Goal: Transaction & Acquisition: Purchase product/service

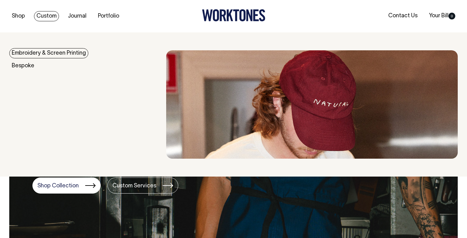
click at [40, 14] on link "Custom" at bounding box center [46, 16] width 25 height 10
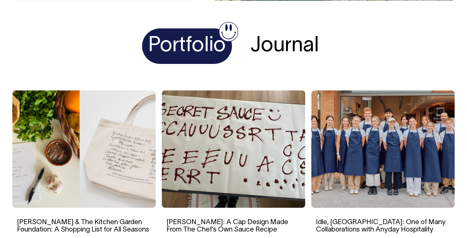
click at [214, 42] on h4 "Portfolio" at bounding box center [187, 45] width 90 height 35
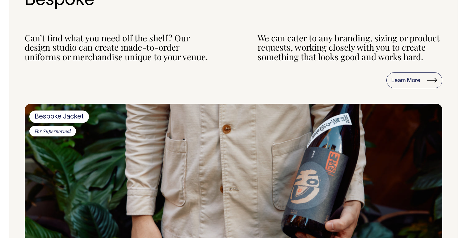
click at [235, 134] on img at bounding box center [233, 181] width 417 height 155
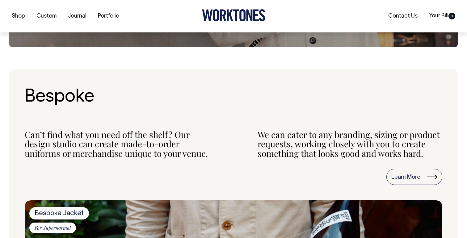
click at [417, 185] on section "Bespoke Can’t find what you need off the shelf? Our design studio can create ma…" at bounding box center [233, 221] width 448 height 305
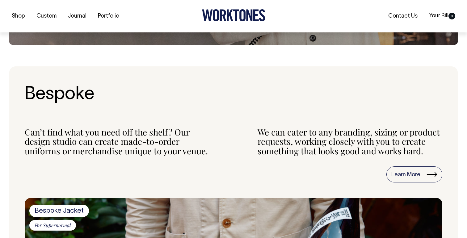
click at [417, 183] on section "Bespoke Can’t find what you need off the shelf? Our design studio can create ma…" at bounding box center [233, 218] width 448 height 305
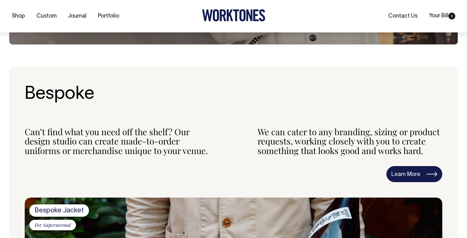
click at [416, 175] on link "Learn More" at bounding box center [414, 174] width 56 height 16
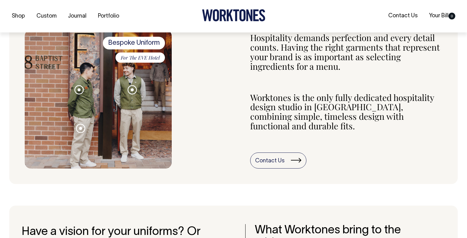
scroll to position [260, 0]
click at [202, 106] on div "Bespoke Uniform For The EVE Hotel Service jacket Oversized vest Tailored trouser" at bounding box center [233, 99] width 417 height 138
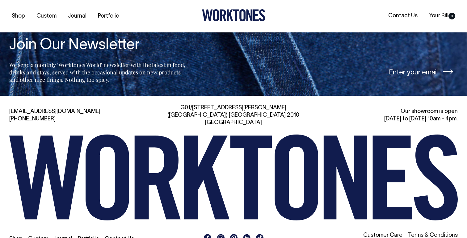
scroll to position [2468, 0]
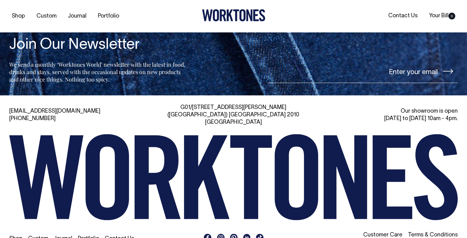
click at [223, 234] on rect at bounding box center [220, 237] width 7 height 7
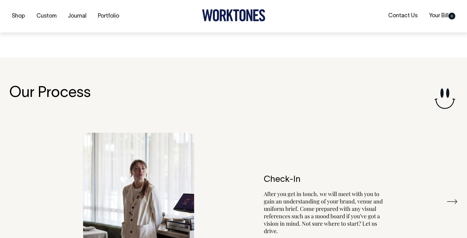
scroll to position [1030, 0]
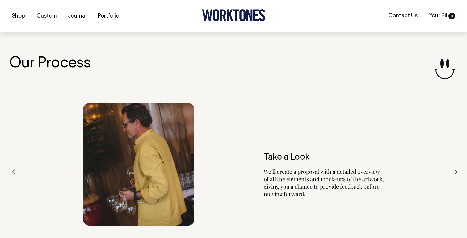
click at [10, 162] on div "Take a Look We’ll create a proposal with a detailed overview of all the element…" at bounding box center [233, 164] width 448 height 141
click at [13, 167] on button "Previous" at bounding box center [17, 171] width 11 height 9
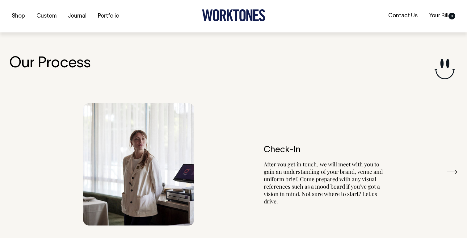
click at [164, 139] on img at bounding box center [138, 164] width 111 height 123
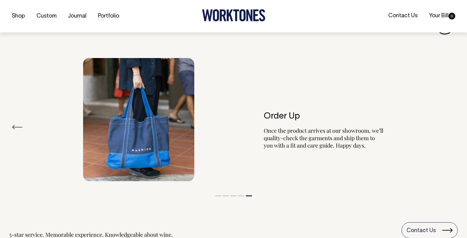
scroll to position [1075, 0]
click at [19, 122] on button "Previous" at bounding box center [17, 126] width 11 height 9
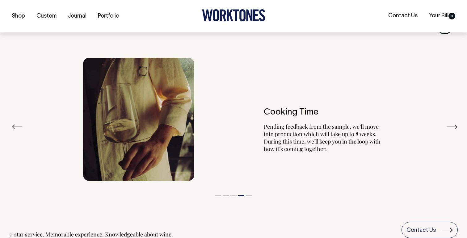
click at [147, 108] on img at bounding box center [138, 119] width 111 height 123
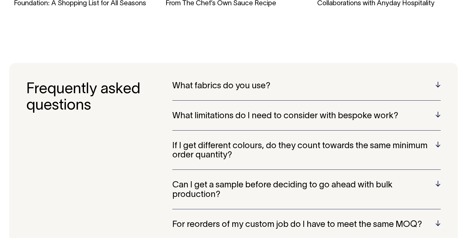
scroll to position [1555, 0]
click at [218, 67] on section "Frequently asked questions What fabrics do you use? Wherever possible, we only …" at bounding box center [233, 200] width 448 height 275
click at [222, 81] on h5 "What fabrics do you use?" at bounding box center [306, 86] width 268 height 10
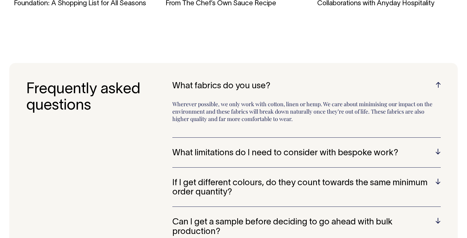
click at [222, 81] on h5 "What fabrics do you use?" at bounding box center [306, 86] width 268 height 10
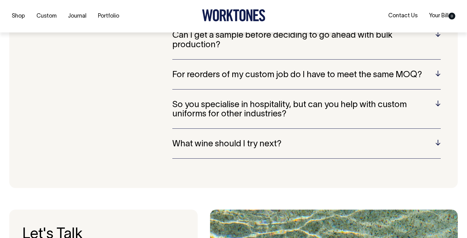
click at [294, 70] on h5 "For reorders of my custom job do I have to meet the same MOQ?" at bounding box center [306, 75] width 268 height 10
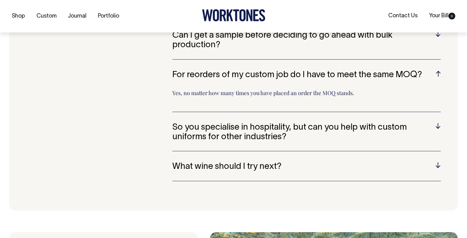
scroll to position [1705, 0]
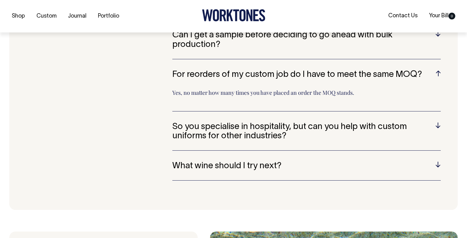
click at [294, 70] on h5 "For reorders of my custom job do I have to meet the same MOQ?" at bounding box center [306, 75] width 268 height 10
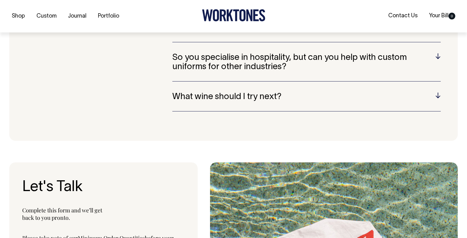
click at [281, 92] on h5 "What wine should I try next?" at bounding box center [306, 97] width 268 height 10
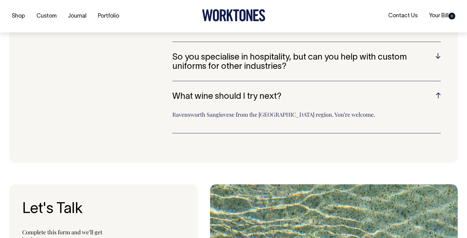
scroll to position [1753, 0]
click at [281, 92] on h5 "What wine should I try next?" at bounding box center [306, 97] width 268 height 10
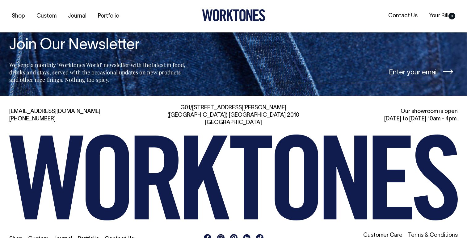
scroll to position [2468, 0]
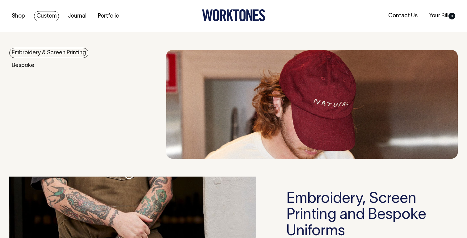
scroll to position [474, 0]
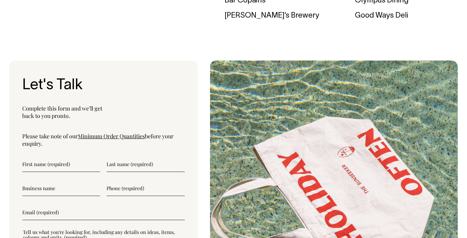
scroll to position [1969, 0]
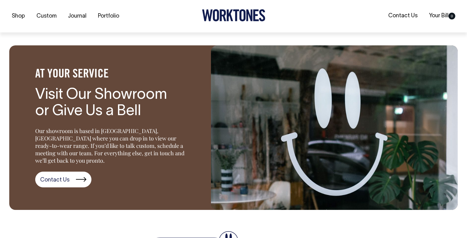
scroll to position [821, 0]
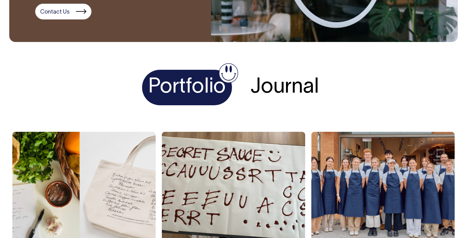
click at [281, 86] on h4 "Journal" at bounding box center [284, 87] width 81 height 35
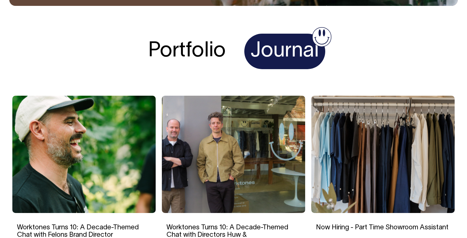
click at [178, 52] on h4 "Portfolio" at bounding box center [187, 51] width 90 height 35
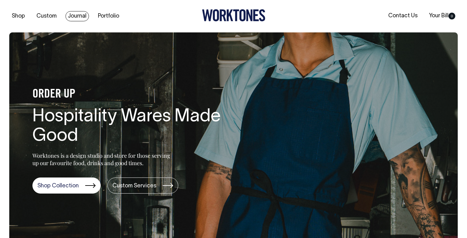
scroll to position [0, 0]
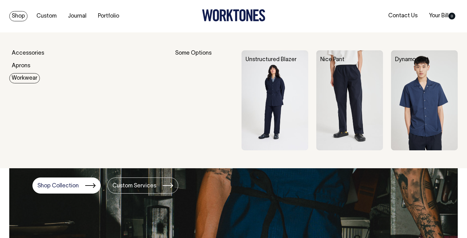
click at [29, 77] on link "Workwear" at bounding box center [24, 78] width 31 height 10
click at [276, 99] on img at bounding box center [274, 100] width 67 height 100
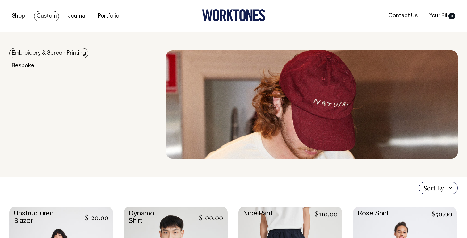
click at [54, 14] on link "Custom" at bounding box center [46, 16] width 25 height 10
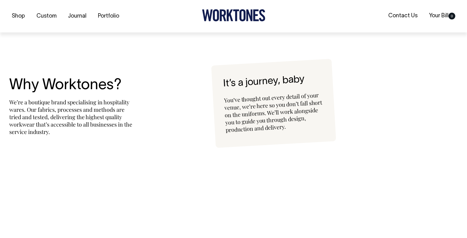
scroll to position [1394, 0]
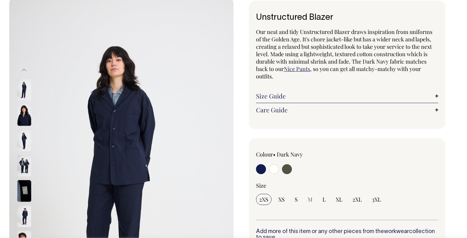
click at [275, 173] on input "radio" at bounding box center [274, 169] width 10 height 10
radio input "true"
select select "Off-White"
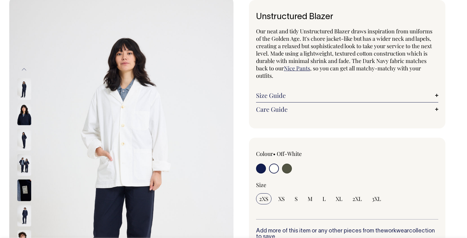
scroll to position [36, 0]
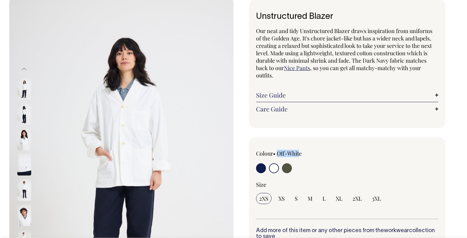
drag, startPoint x: 301, startPoint y: 151, endPoint x: 279, endPoint y: 153, distance: 22.0
click at [279, 153] on label "Off-White" at bounding box center [289, 153] width 25 height 7
drag, startPoint x: 281, startPoint y: 153, endPoint x: 306, endPoint y: 155, distance: 25.7
click at [306, 155] on div "Colour • Off-White" at bounding box center [292, 153] width 73 height 7
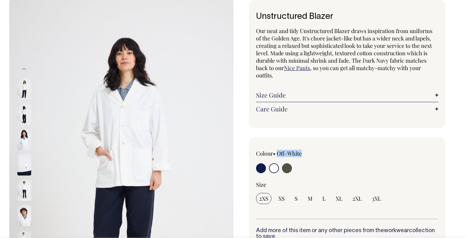
click at [307, 153] on div "Colour • Off-White" at bounding box center [292, 153] width 73 height 7
click at [12, 140] on img at bounding box center [121, 164] width 224 height 336
click at [22, 138] on img at bounding box center [24, 139] width 14 height 22
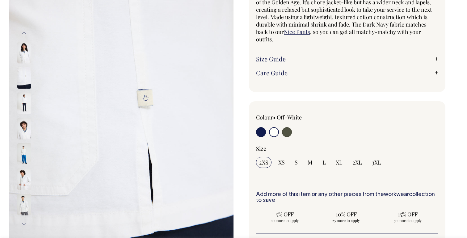
scroll to position [72, 0]
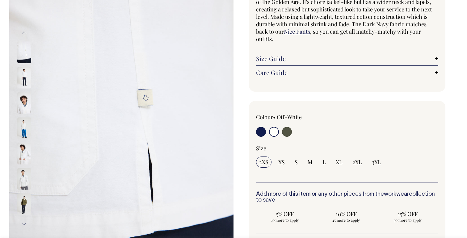
click at [20, 203] on img at bounding box center [24, 204] width 14 height 22
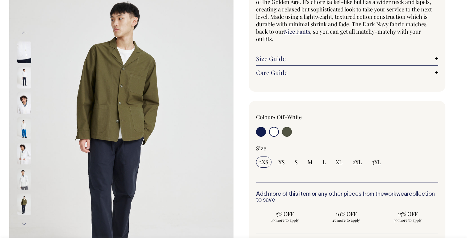
click at [23, 177] on img at bounding box center [24, 179] width 14 height 22
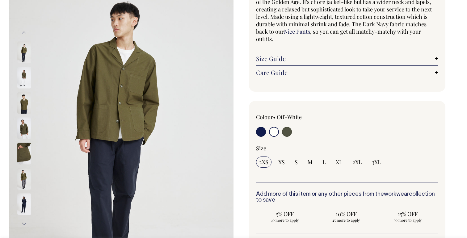
click at [23, 87] on img at bounding box center [24, 78] width 14 height 22
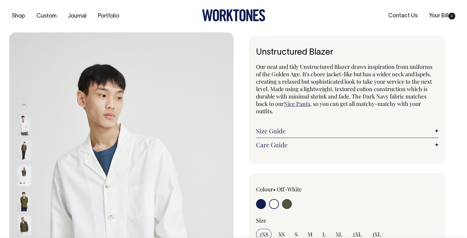
scroll to position [0, 0]
